Goal: Task Accomplishment & Management: Manage account settings

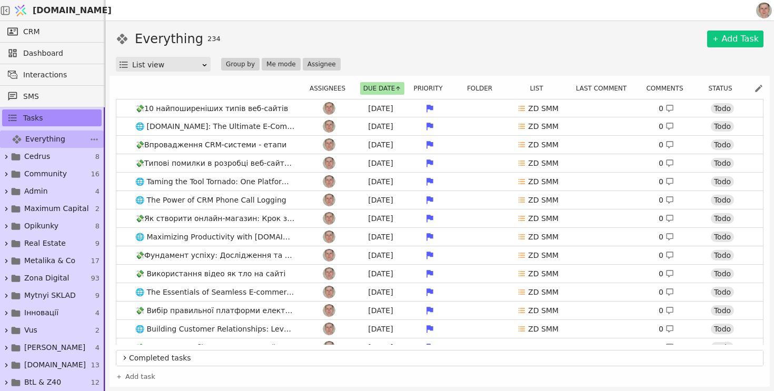
scroll to position [141, 0]
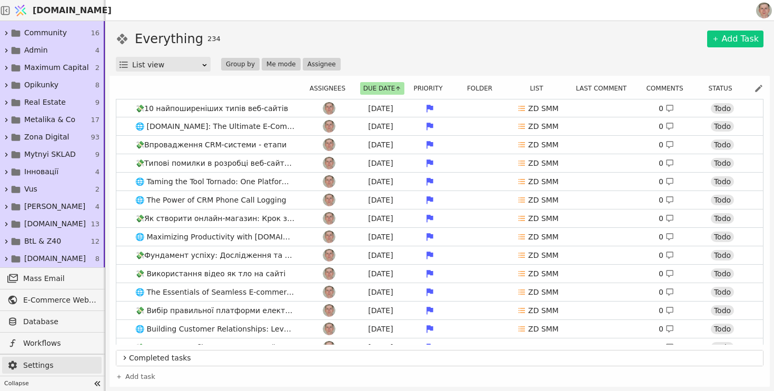
click at [38, 365] on span "Settings" at bounding box center [59, 365] width 73 height 11
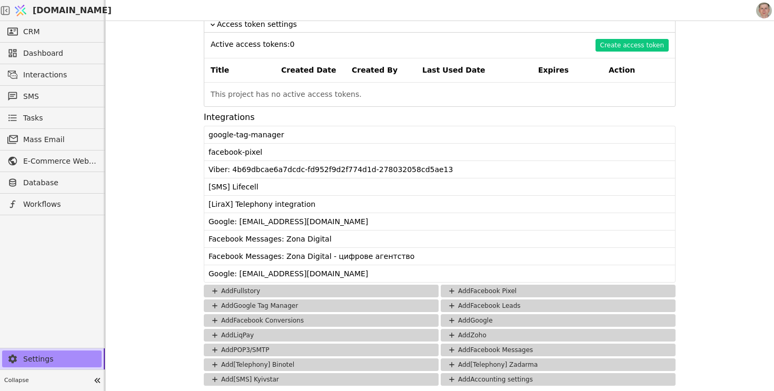
scroll to position [779, 0]
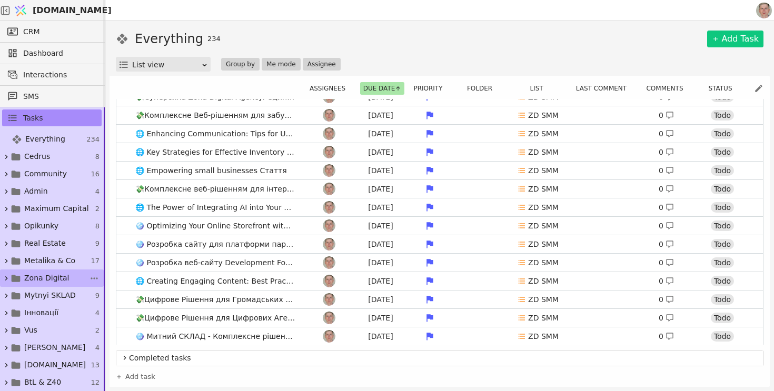
scroll to position [141, 0]
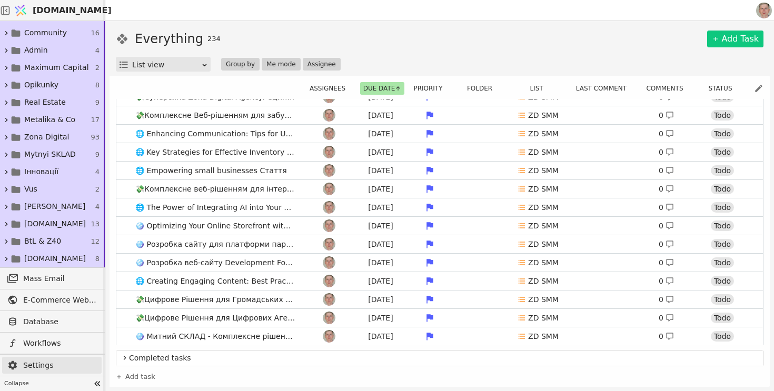
click at [61, 366] on span "Settings" at bounding box center [59, 365] width 73 height 11
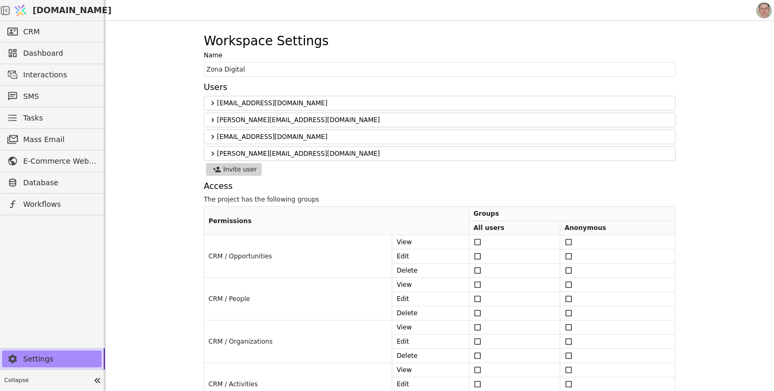
click at [74, 8] on span "[DOMAIN_NAME]" at bounding box center [72, 10] width 79 height 13
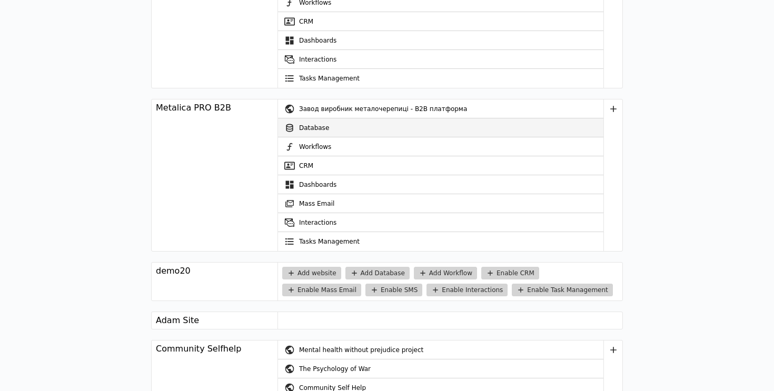
scroll to position [1600, 0]
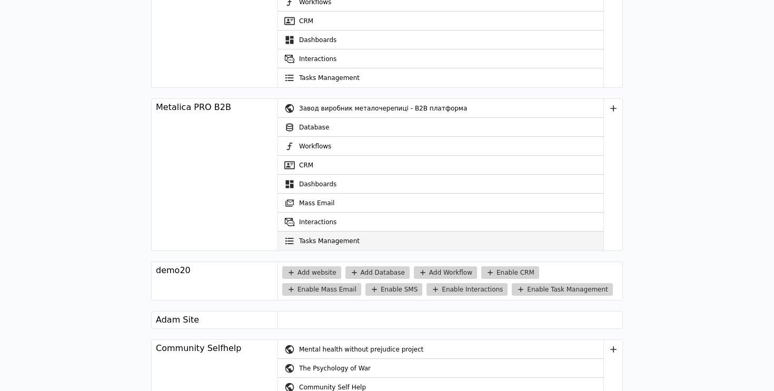
click at [332, 241] on link "Tasks Management" at bounding box center [441, 241] width 326 height 19
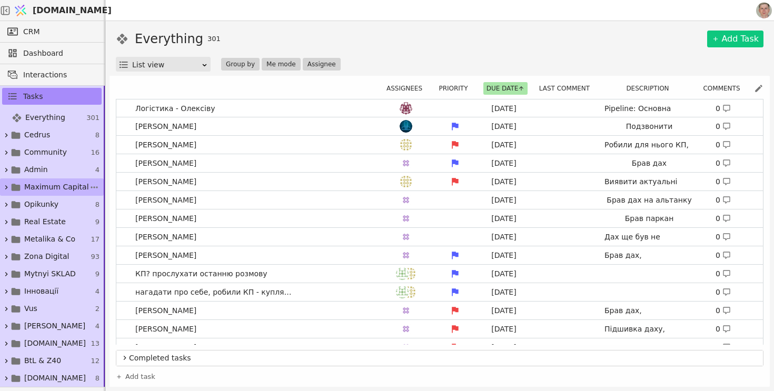
scroll to position [120, 0]
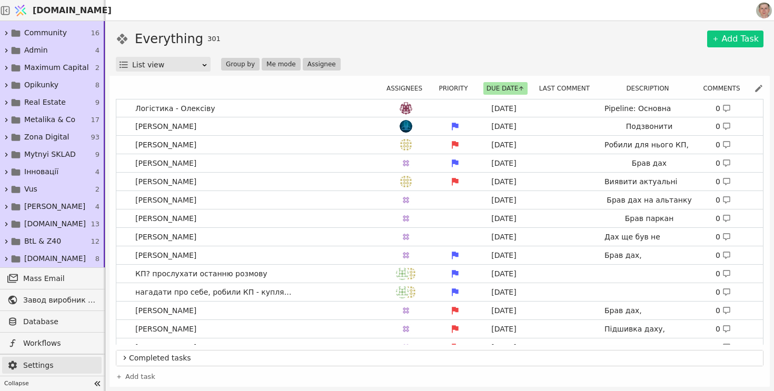
click at [56, 364] on span "Settings" at bounding box center [59, 365] width 73 height 11
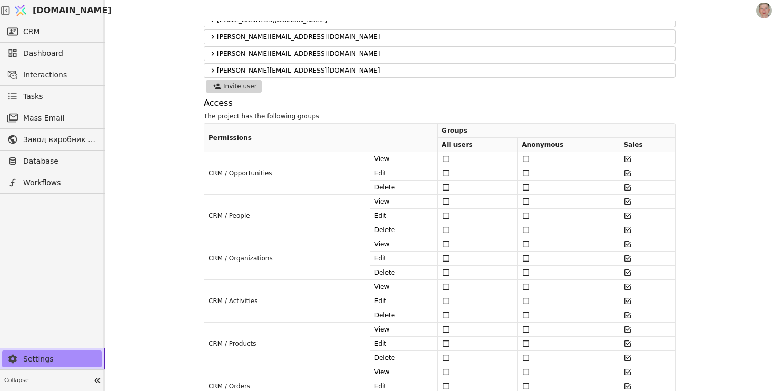
scroll to position [978, 0]
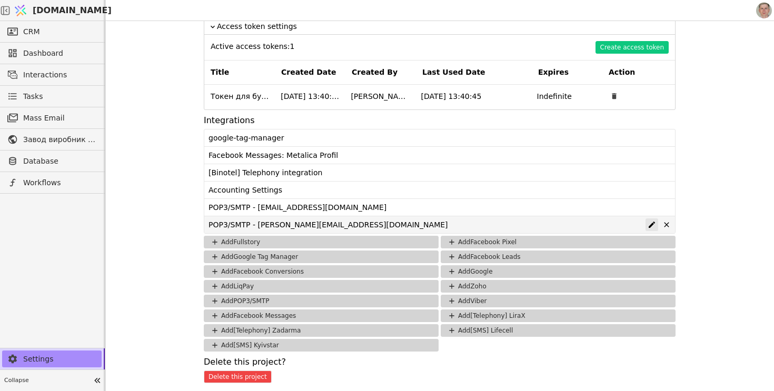
click at [653, 223] on icon at bounding box center [652, 225] width 6 height 6
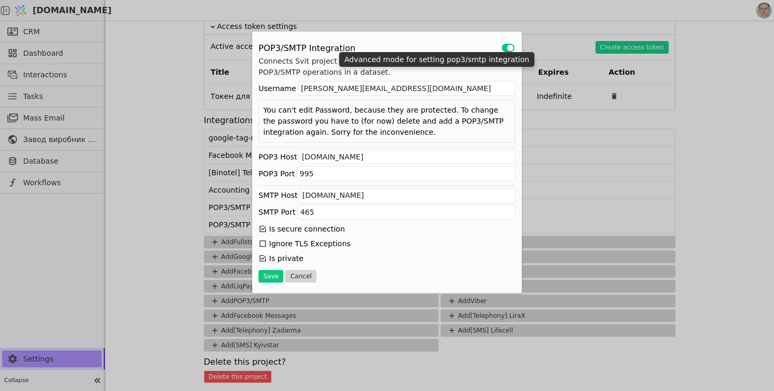
click at [509, 49] on button "Use setting" at bounding box center [508, 48] width 13 height 8
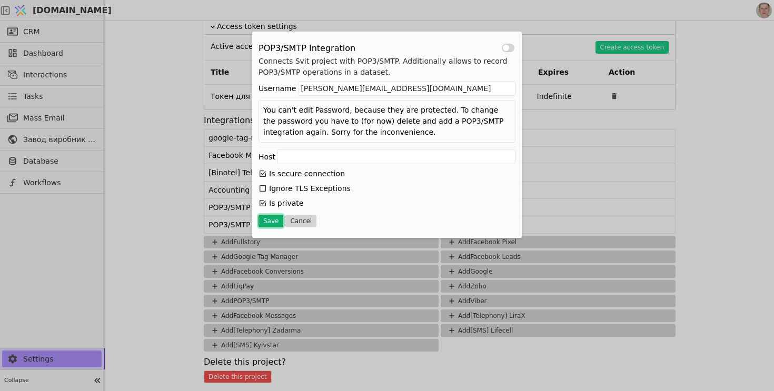
click at [274, 221] on button "Save" at bounding box center [271, 221] width 25 height 13
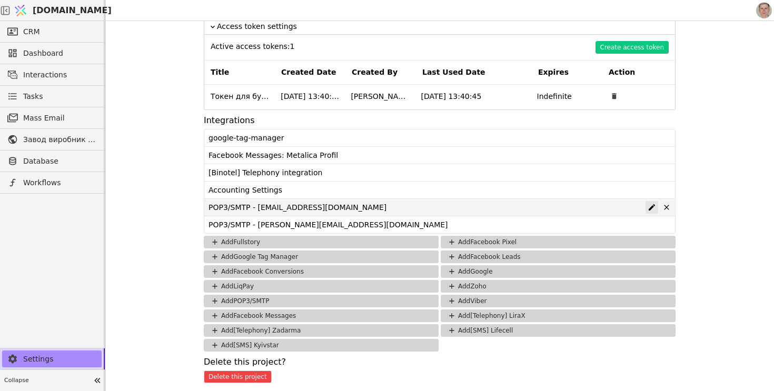
click at [653, 207] on icon at bounding box center [652, 207] width 8 height 8
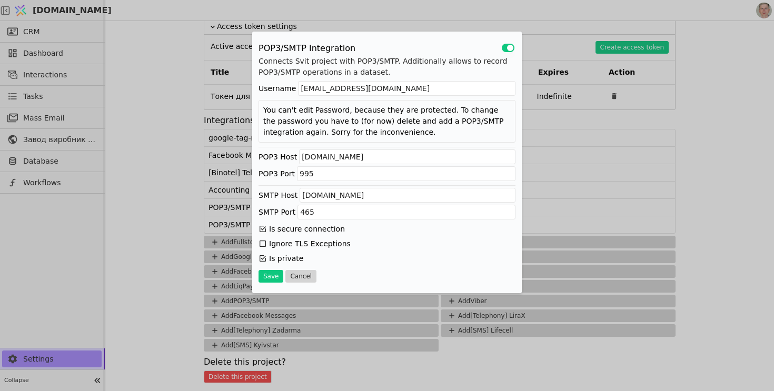
click at [712, 180] on div "POP3/SMTP Integration Use setting Connects Svit project with POP3/SMTP. Additio…" at bounding box center [387, 195] width 774 height 391
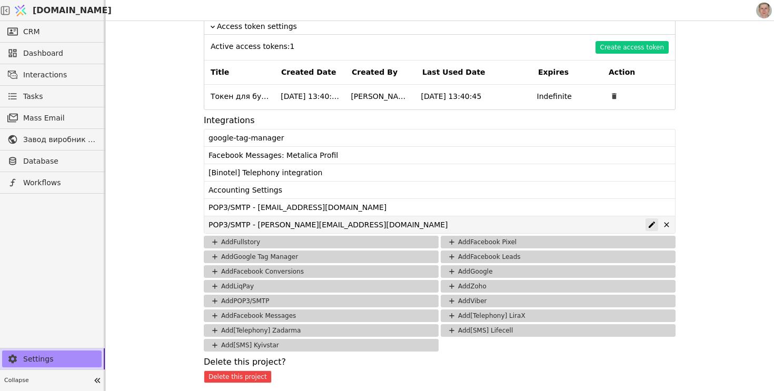
click at [650, 226] on icon at bounding box center [652, 225] width 6 height 6
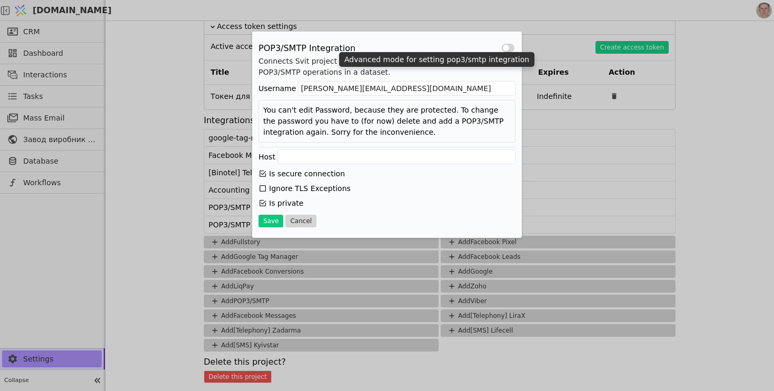
click at [509, 47] on button "Use setting" at bounding box center [508, 48] width 13 height 8
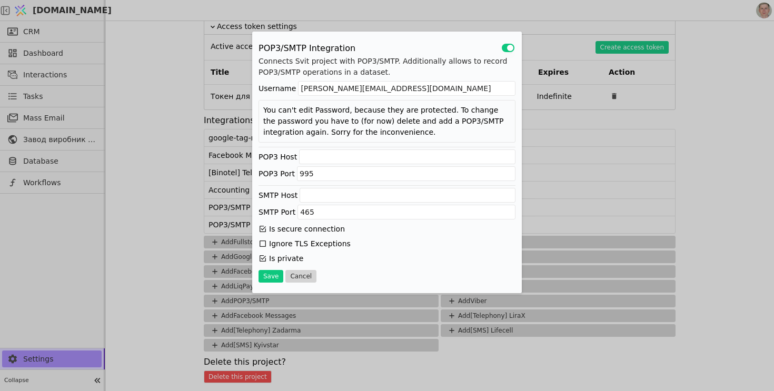
click at [509, 47] on button "Use setting" at bounding box center [508, 48] width 13 height 8
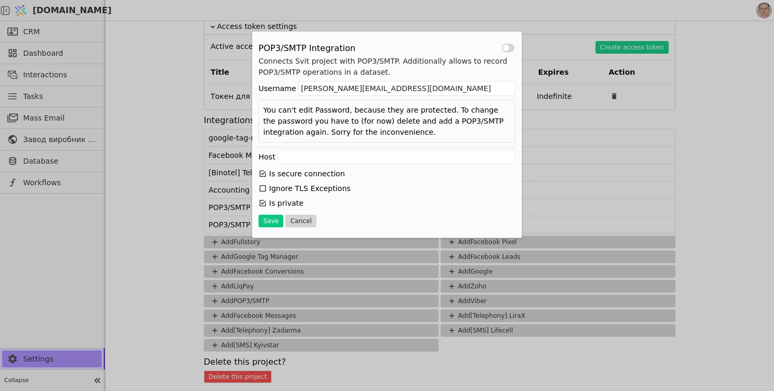
click at [731, 145] on div "POP3/SMTP Integration Use setting Connects Svit project with POP3/SMTP. Additio…" at bounding box center [387, 195] width 774 height 391
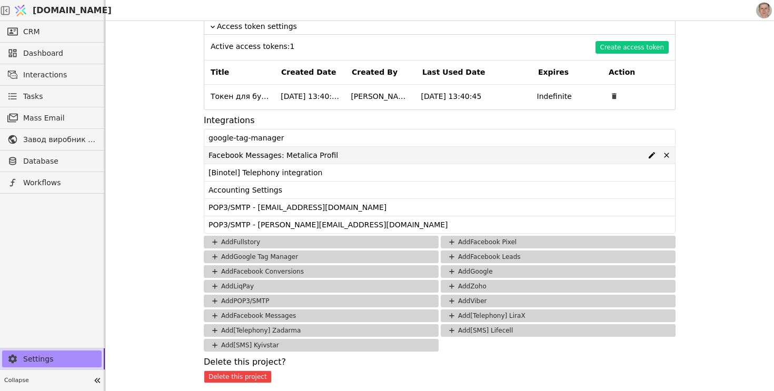
scroll to position [35, 0]
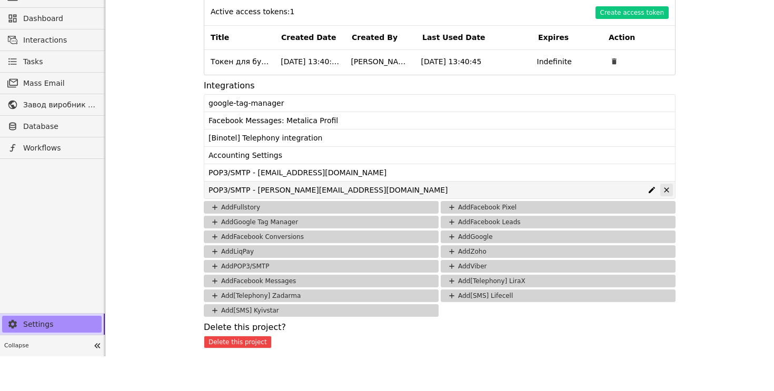
click at [667, 191] on icon at bounding box center [667, 190] width 8 height 8
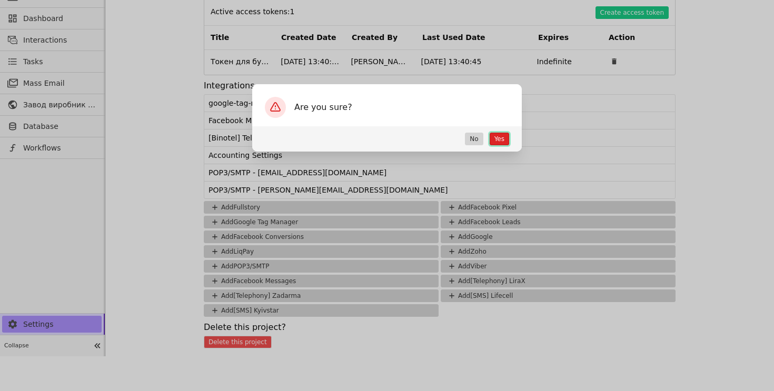
click at [502, 140] on button "Yes" at bounding box center [499, 139] width 19 height 13
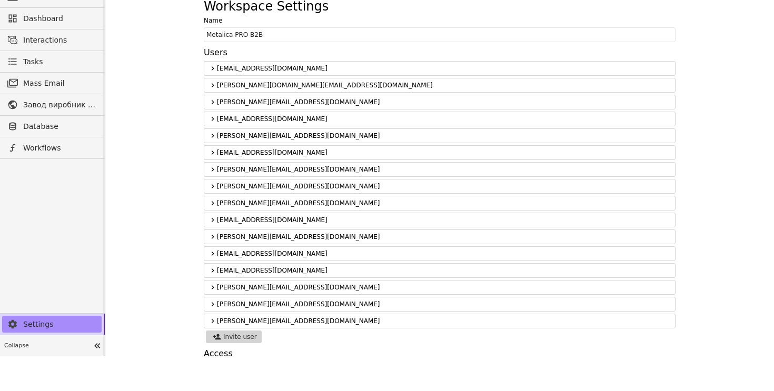
scroll to position [0, 0]
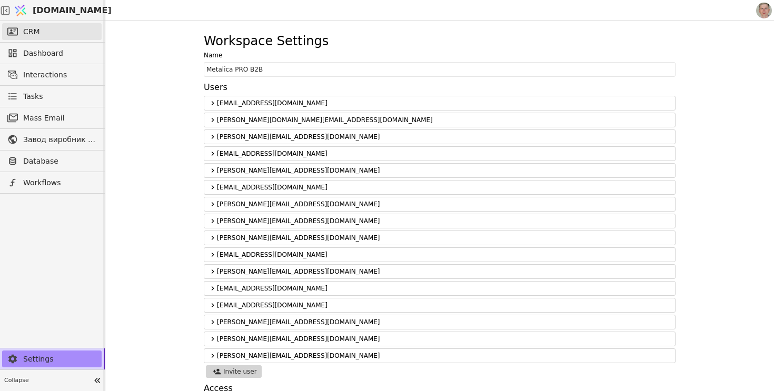
click at [58, 30] on link "CRM" at bounding box center [52, 31] width 100 height 17
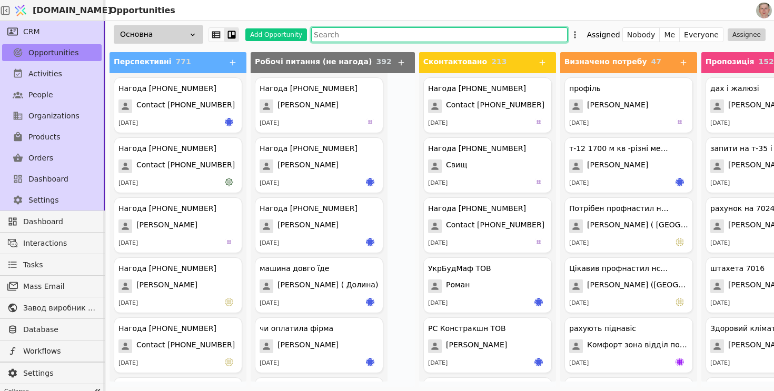
click at [411, 28] on input "text" at bounding box center [439, 34] width 257 height 15
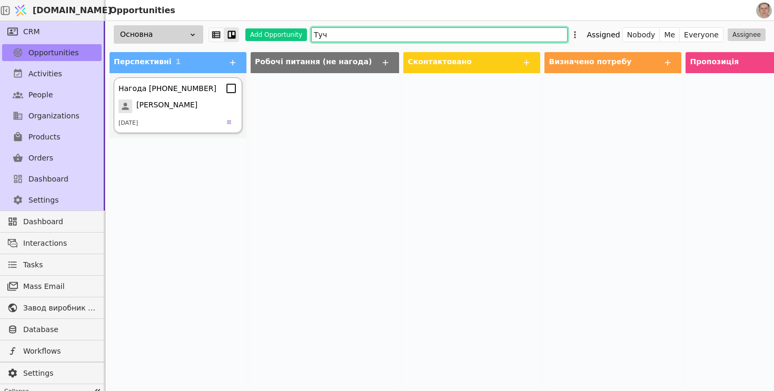
click at [210, 109] on div "Тучапський Юрій" at bounding box center [178, 107] width 119 height 14
type input "Туч"
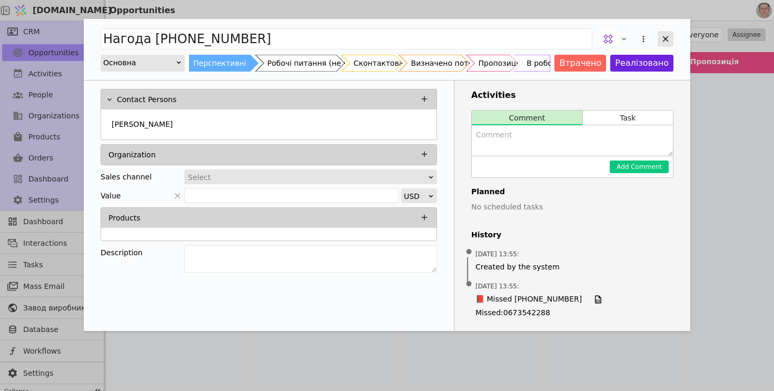
click at [664, 35] on icon "Add Opportunity" at bounding box center [665, 38] width 9 height 9
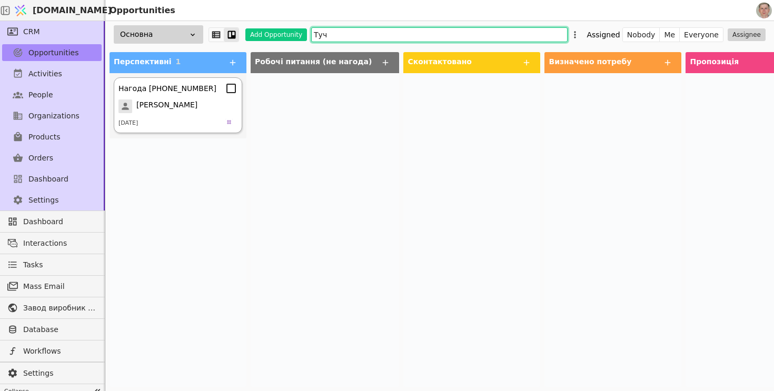
click at [184, 108] on span "Тучапський Юрій" at bounding box center [166, 107] width 61 height 14
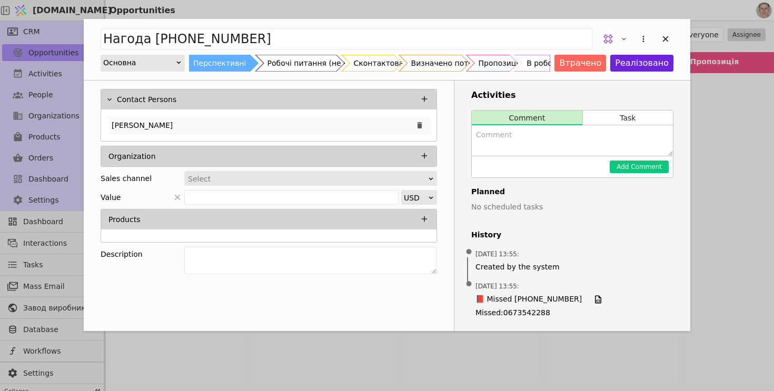
click at [222, 125] on div "Тучапський Юрій" at bounding box center [268, 125] width 323 height 19
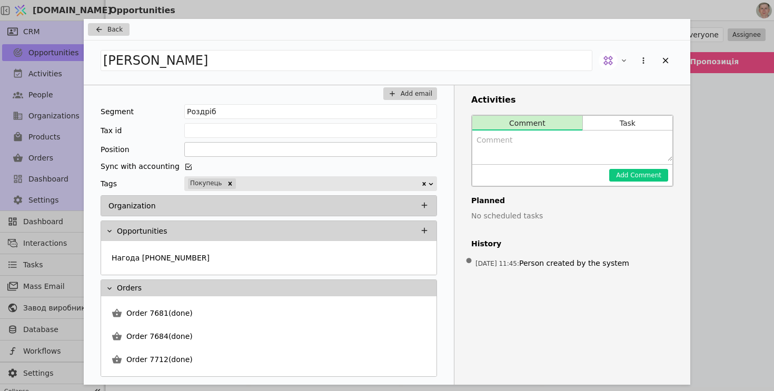
scroll to position [1, 0]
click at [667, 58] on icon "Add Opportunity" at bounding box center [665, 60] width 9 height 9
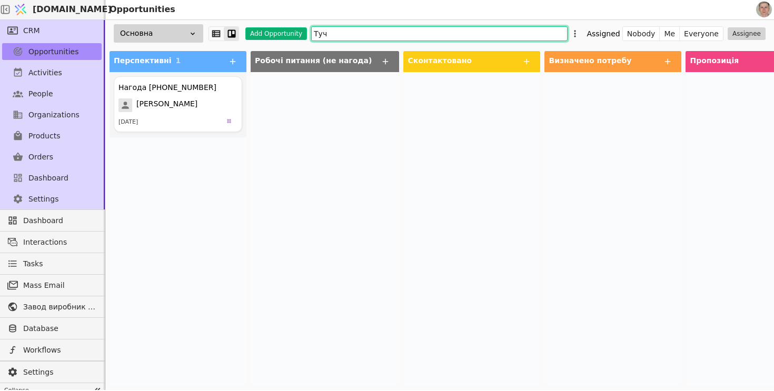
drag, startPoint x: 338, startPoint y: 35, endPoint x: 253, endPoint y: 34, distance: 84.3
click at [252, 35] on div "Основна Add Opportunity Туч Assigned Nobody Me Everyone Assignee" at bounding box center [439, 33] width 669 height 27
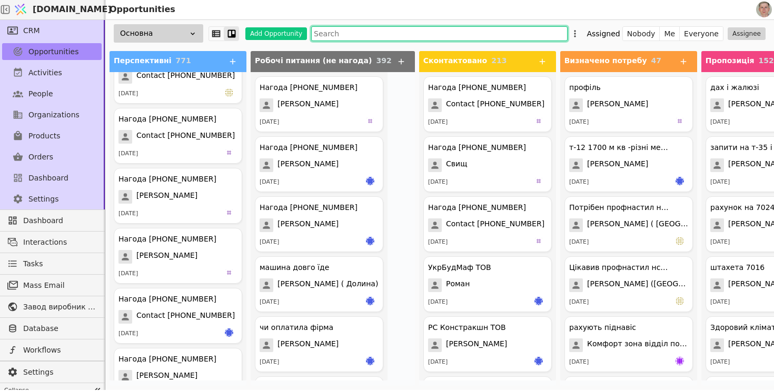
scroll to position [645, 0]
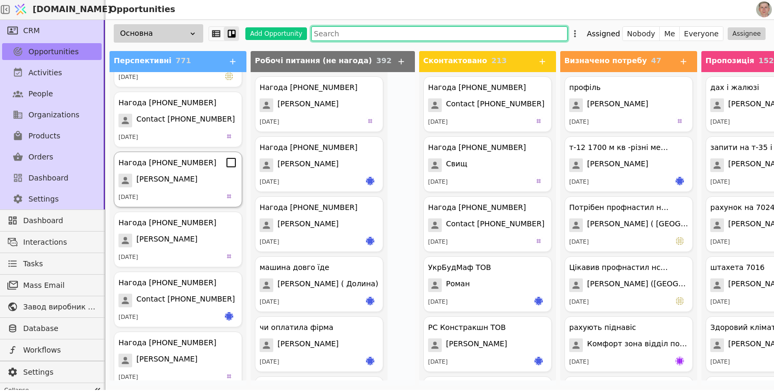
click at [201, 179] on div "Тучапський Юрій" at bounding box center [178, 181] width 119 height 14
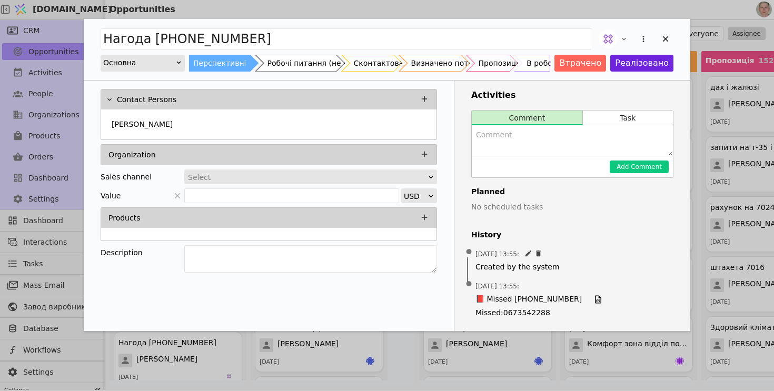
scroll to position [35, 0]
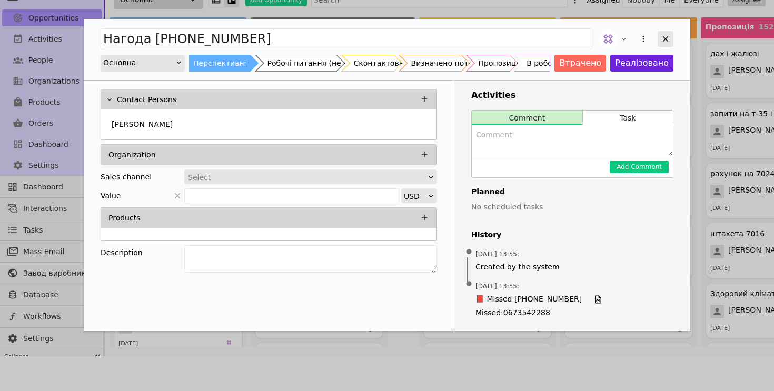
click at [664, 38] on icon "Add Opportunity" at bounding box center [665, 38] width 9 height 9
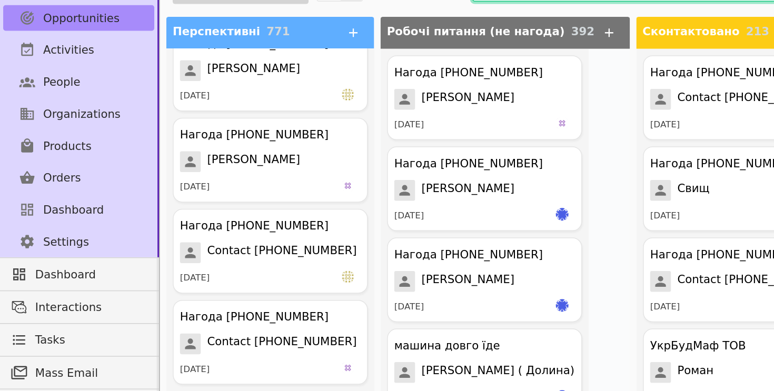
scroll to position [502, 0]
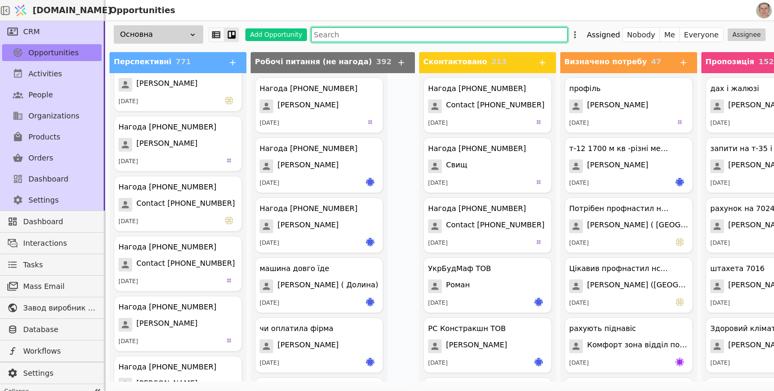
click at [436, 35] on input "text" at bounding box center [439, 34] width 257 height 15
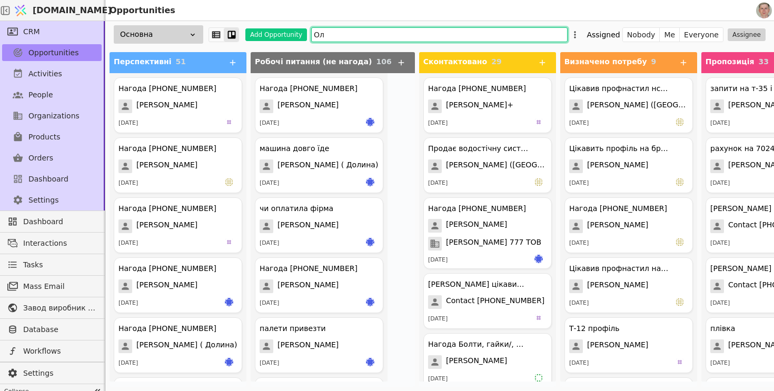
type input "О"
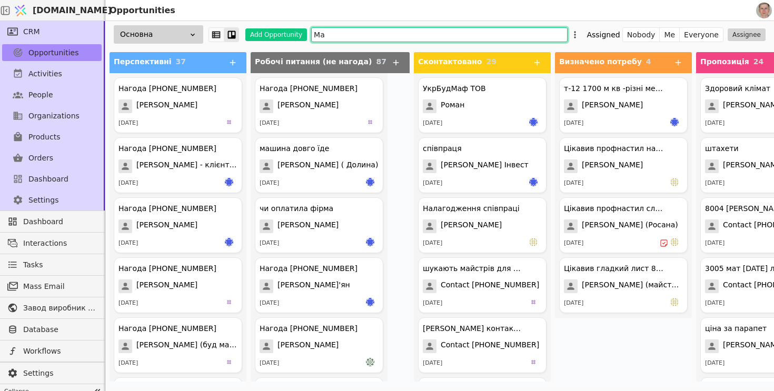
type input "М"
